Goal: Check status: Check status

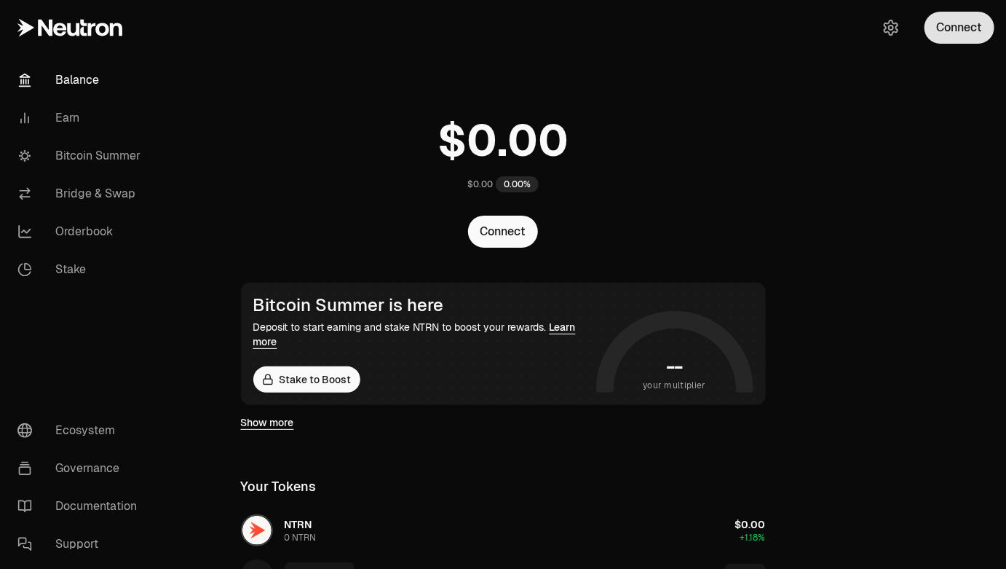
click at [952, 30] on button "Connect" at bounding box center [960, 28] width 70 height 32
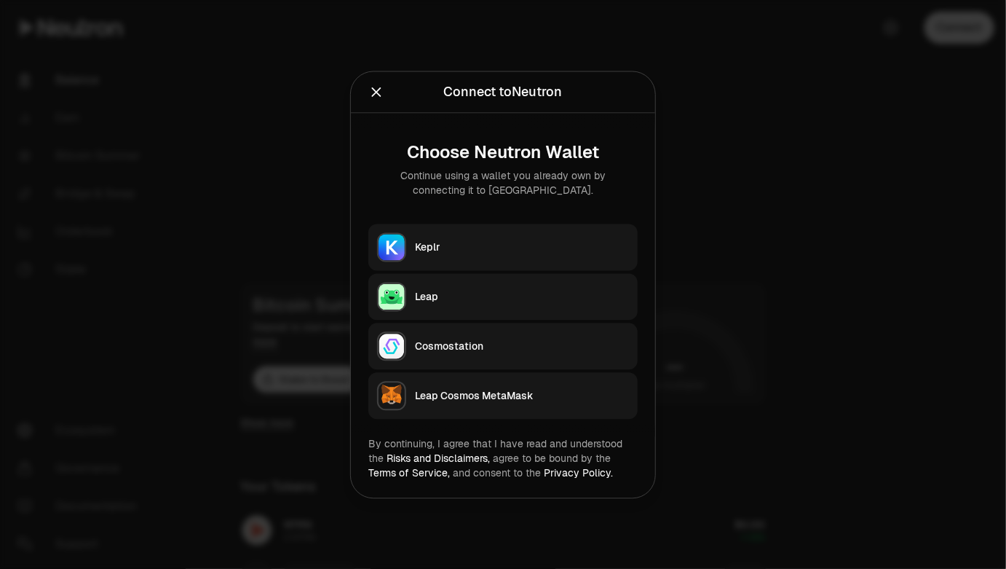
click at [473, 248] on div "Keplr" at bounding box center [522, 247] width 214 height 15
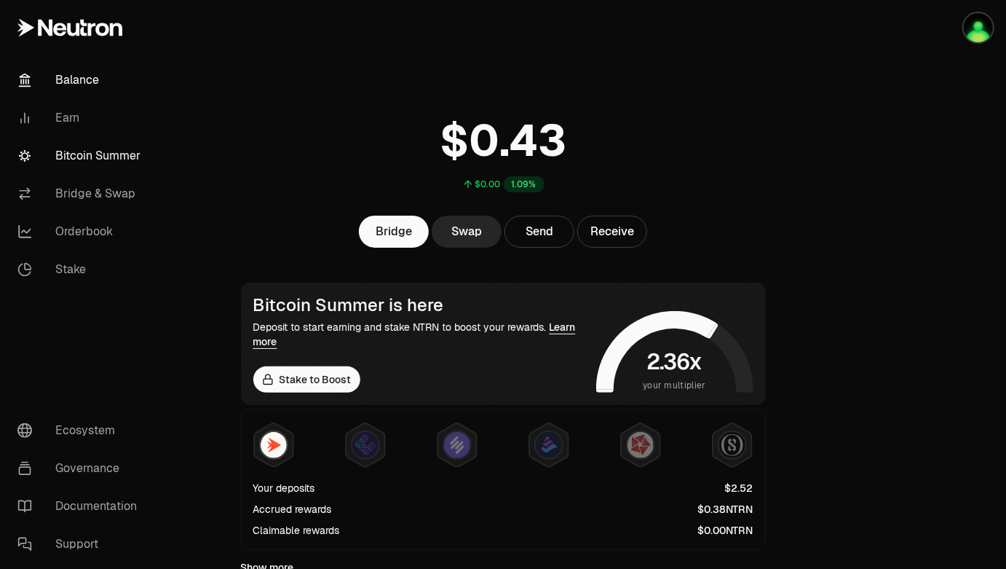
click at [74, 158] on link "Bitcoin Summer" at bounding box center [81, 156] width 151 height 38
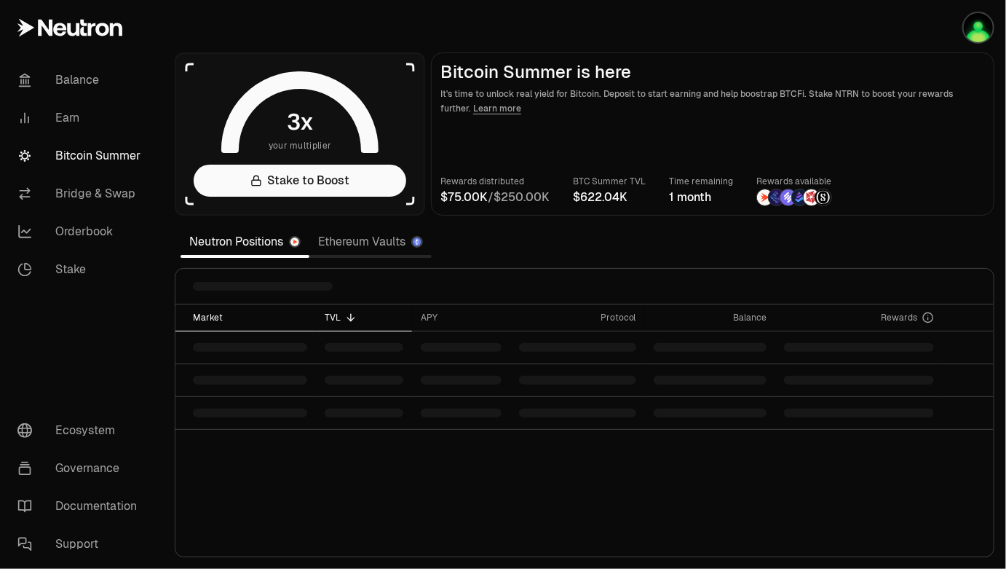
click at [202, 315] on div "Market" at bounding box center [250, 318] width 114 height 12
click at [339, 312] on div "TVL" at bounding box center [364, 318] width 79 height 12
click at [976, 31] on img "button" at bounding box center [978, 27] width 29 height 29
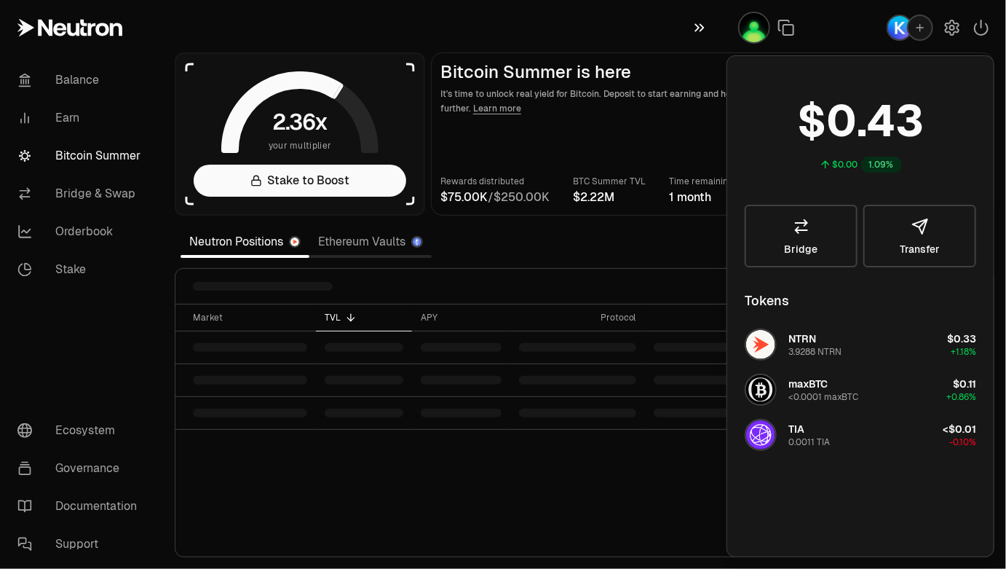
click at [705, 32] on icon "button" at bounding box center [700, 27] width 16 height 17
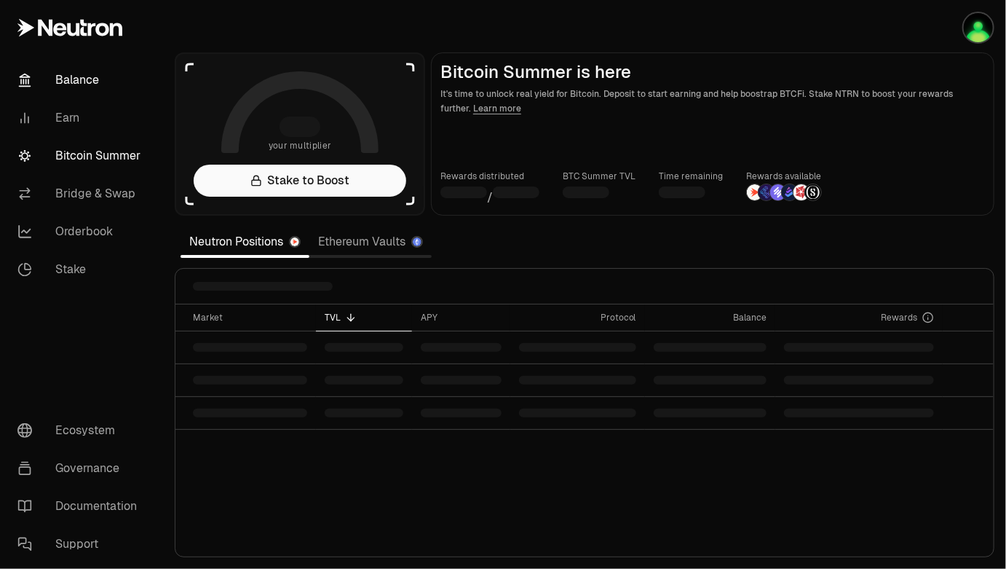
click at [74, 74] on link "Balance" at bounding box center [81, 80] width 151 height 38
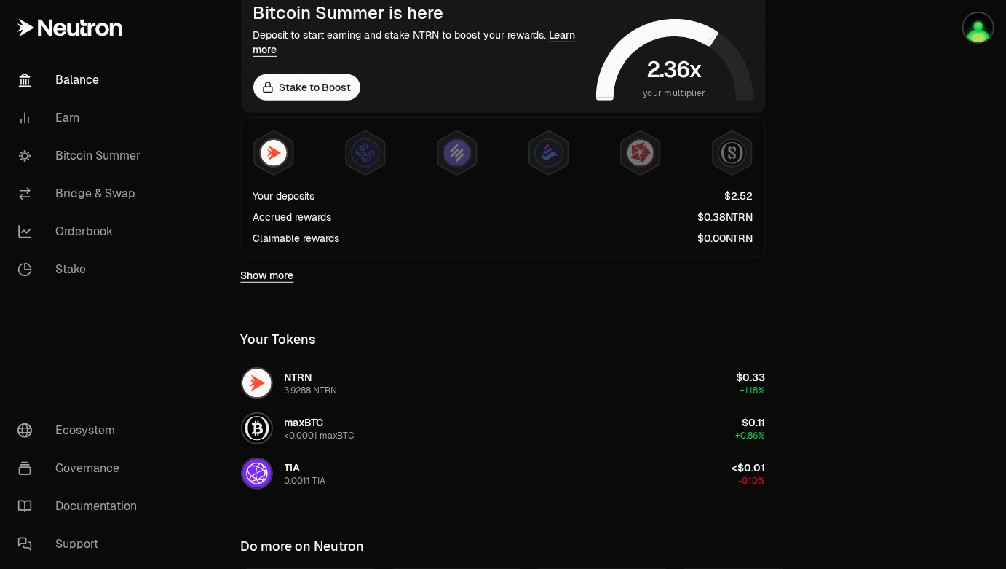
scroll to position [293, 0]
click at [73, 162] on link "Bitcoin Summer" at bounding box center [81, 156] width 151 height 38
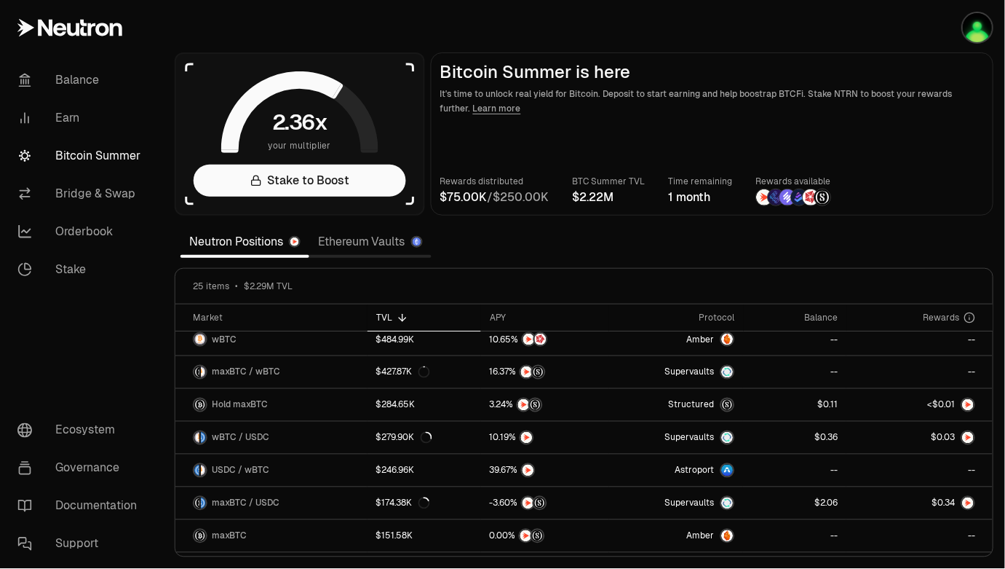
scroll to position [8, 0]
